Goal: Task Accomplishment & Management: Manage account settings

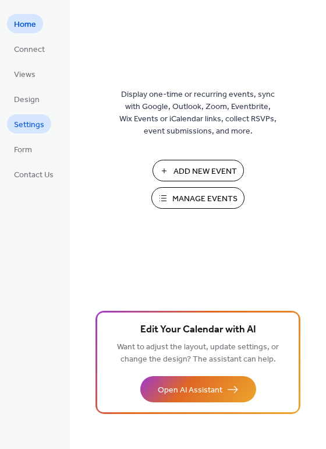
click at [19, 124] on span "Settings" at bounding box center [29, 125] width 30 height 12
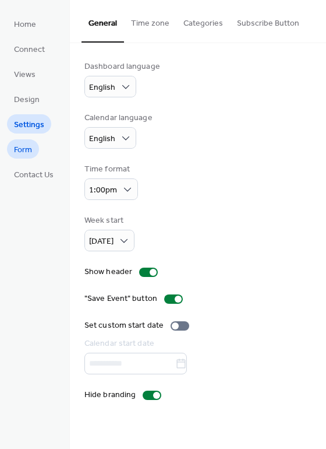
click at [20, 150] on span "Form" at bounding box center [23, 150] width 18 height 12
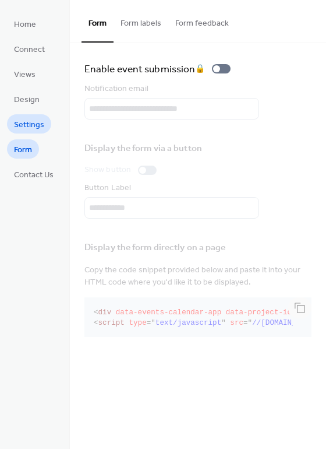
click at [22, 126] on span "Settings" at bounding box center [29, 125] width 30 height 12
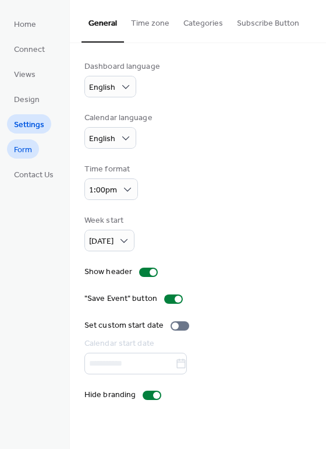
click at [27, 150] on span "Form" at bounding box center [23, 150] width 18 height 12
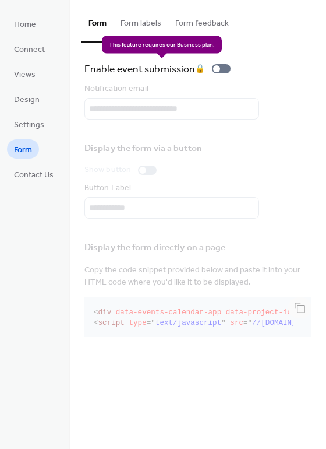
click at [215, 68] on div "Enable event submission 🔒" at bounding box center [160, 69] width 151 height 16
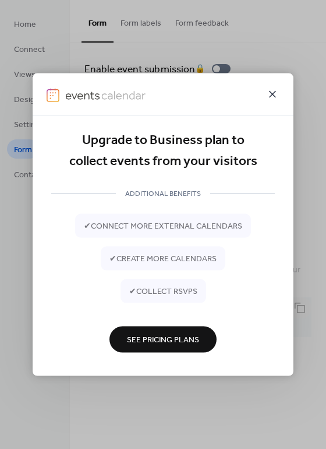
click at [273, 95] on icon at bounding box center [273, 94] width 14 height 14
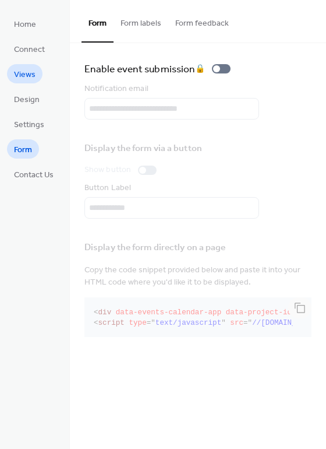
click at [29, 77] on span "Views" at bounding box center [25, 75] width 22 height 12
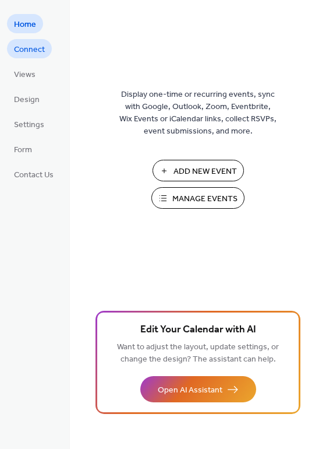
click at [19, 50] on span "Connect" at bounding box center [29, 50] width 31 height 12
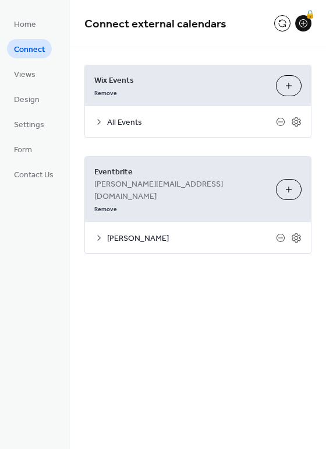
click at [147, 233] on span "[PERSON_NAME]" at bounding box center [191, 239] width 169 height 12
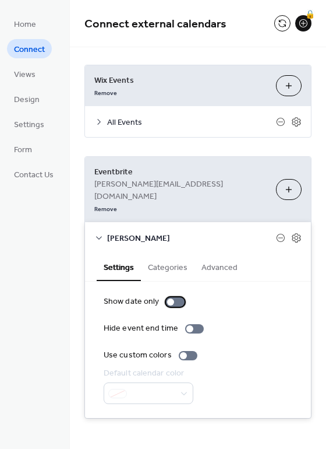
click at [168, 298] on div at bounding box center [170, 301] width 7 height 7
click at [181, 352] on div at bounding box center [183, 355] width 7 height 7
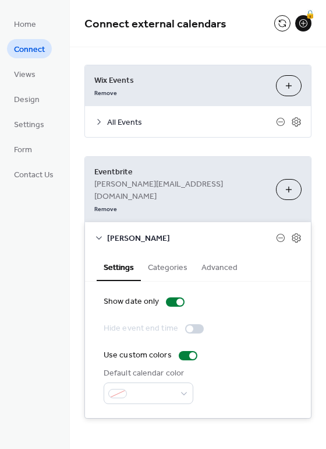
click at [173, 253] on button "Categories" at bounding box center [168, 266] width 54 height 27
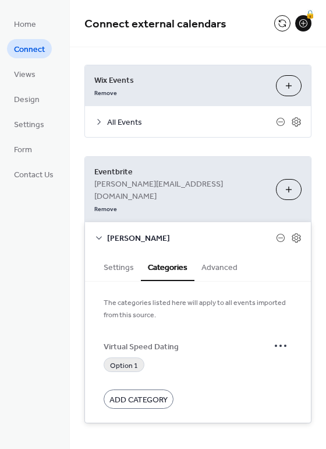
click at [129, 360] on span "Option 1" at bounding box center [124, 366] width 28 height 12
click at [143, 340] on span "Virtual Speed Dating" at bounding box center [187, 346] width 166 height 12
click at [229, 253] on button "Advanced" at bounding box center [220, 266] width 50 height 27
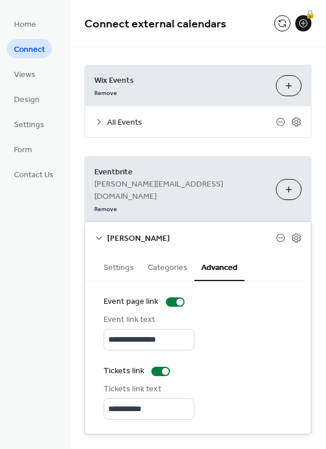
click at [290, 179] on button "Choose Organizers" at bounding box center [289, 189] width 26 height 21
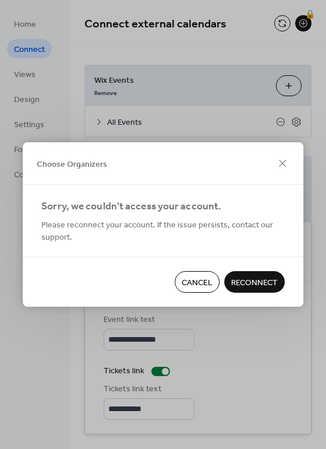
click at [263, 286] on span "Reconnect" at bounding box center [254, 283] width 47 height 12
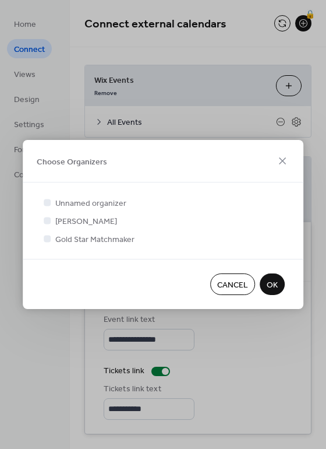
click at [269, 283] on span "OK" at bounding box center [272, 285] width 11 height 12
